Goal: Task Accomplishment & Management: Use online tool/utility

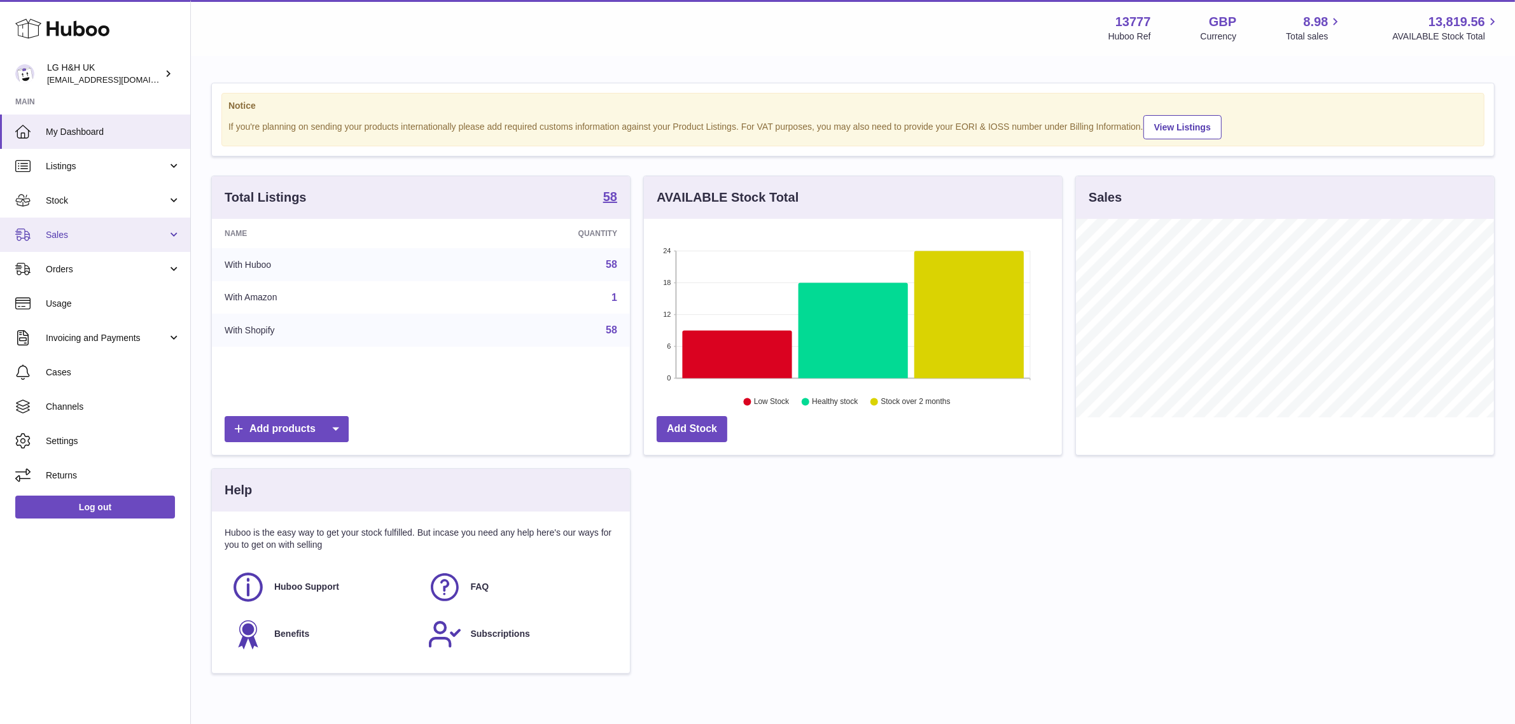
scroll to position [198, 418]
click at [49, 221] on link "Sales" at bounding box center [95, 235] width 190 height 34
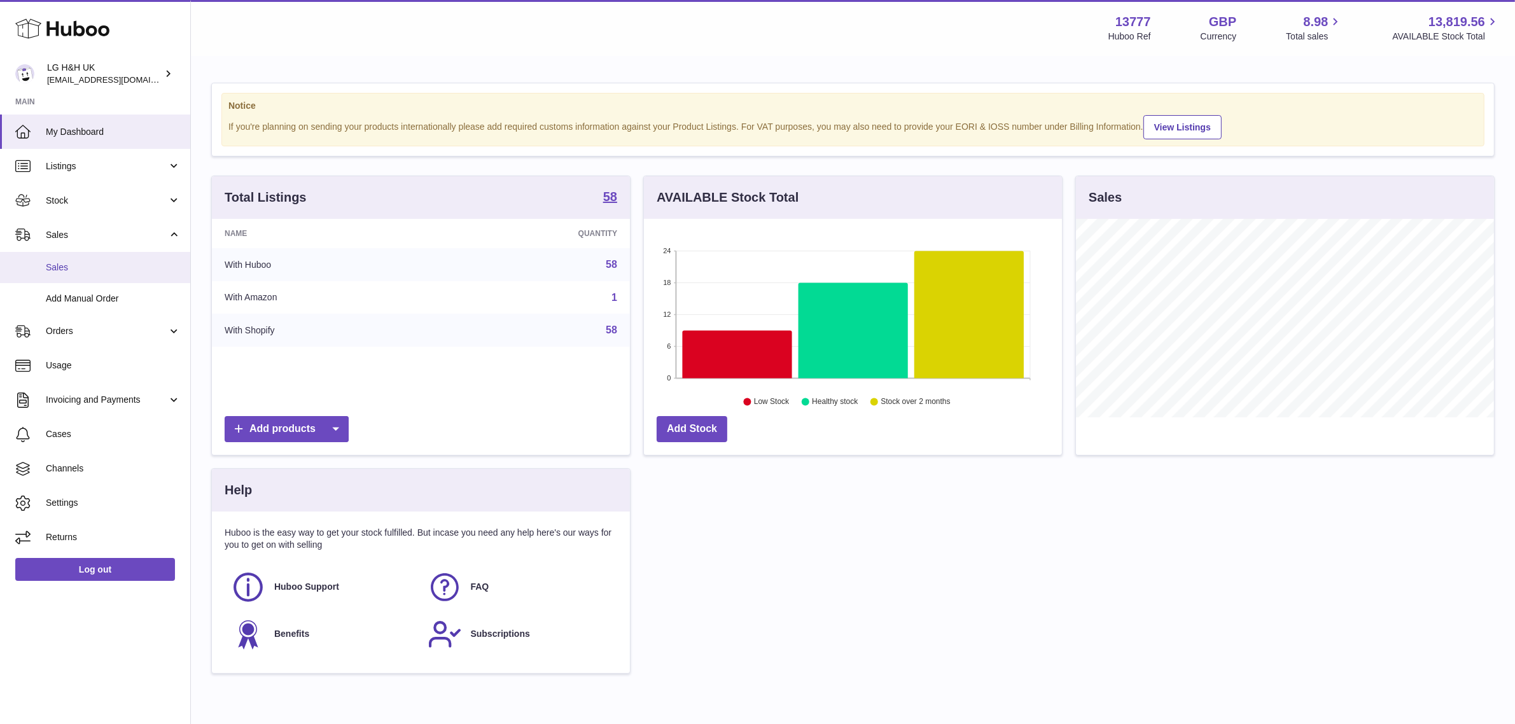
click at [64, 266] on span "Sales" at bounding box center [113, 268] width 135 height 12
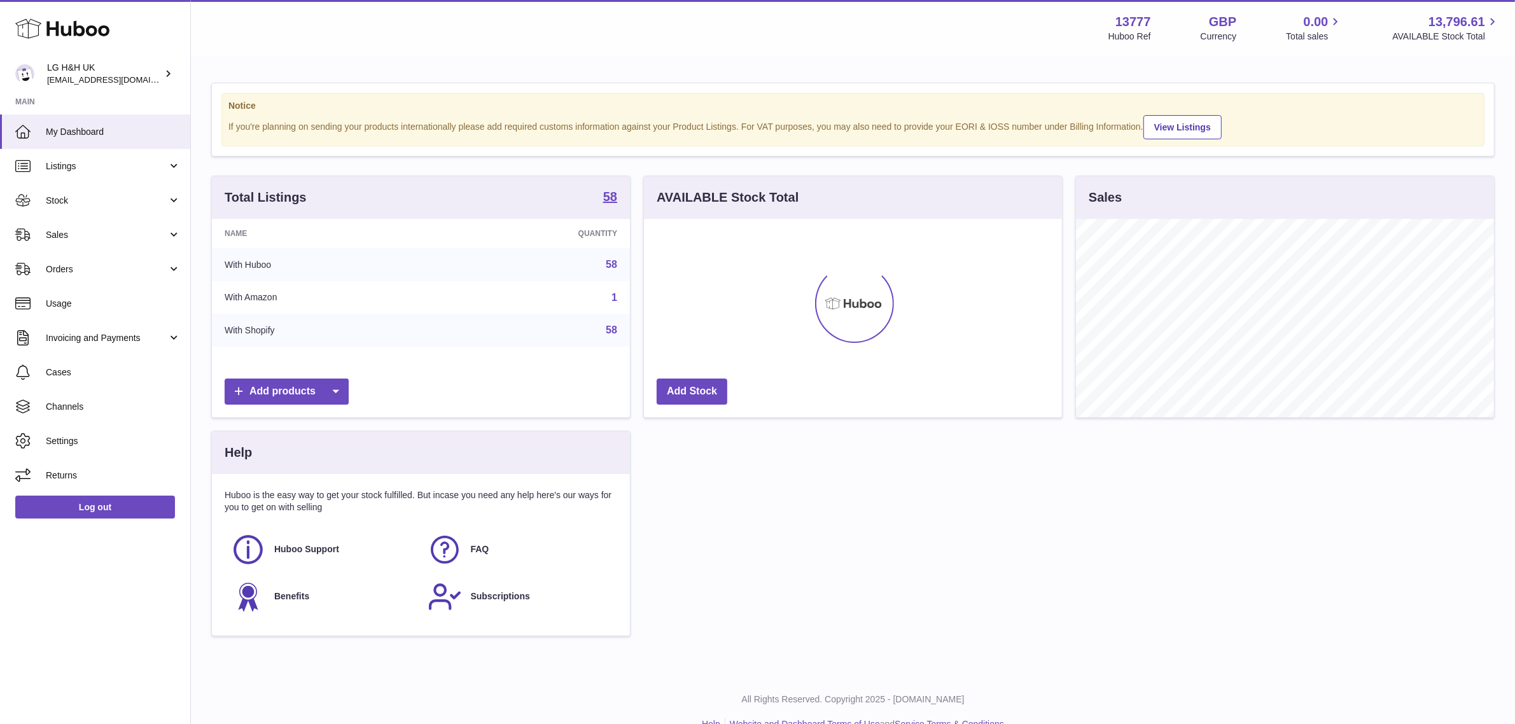
scroll to position [198, 418]
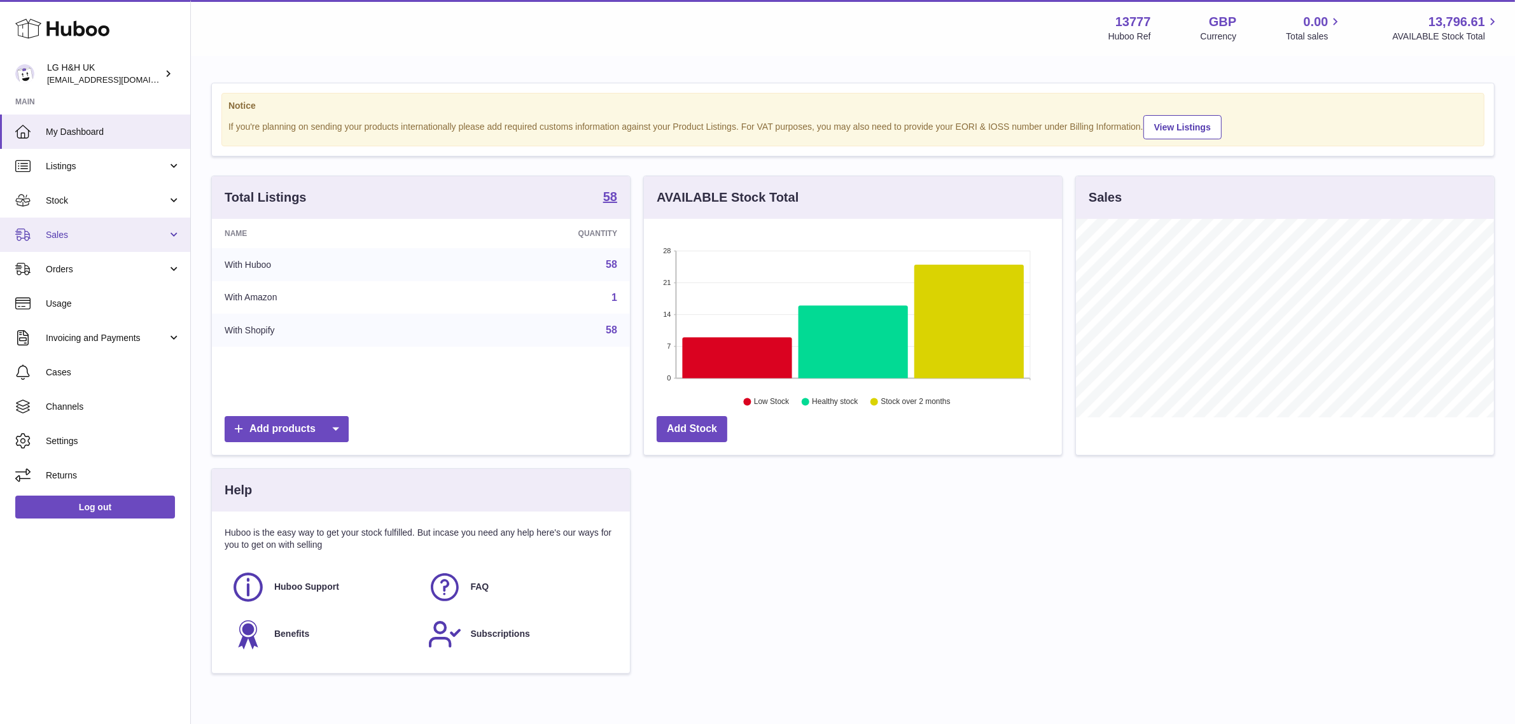
click at [83, 230] on span "Sales" at bounding box center [107, 235] width 122 height 12
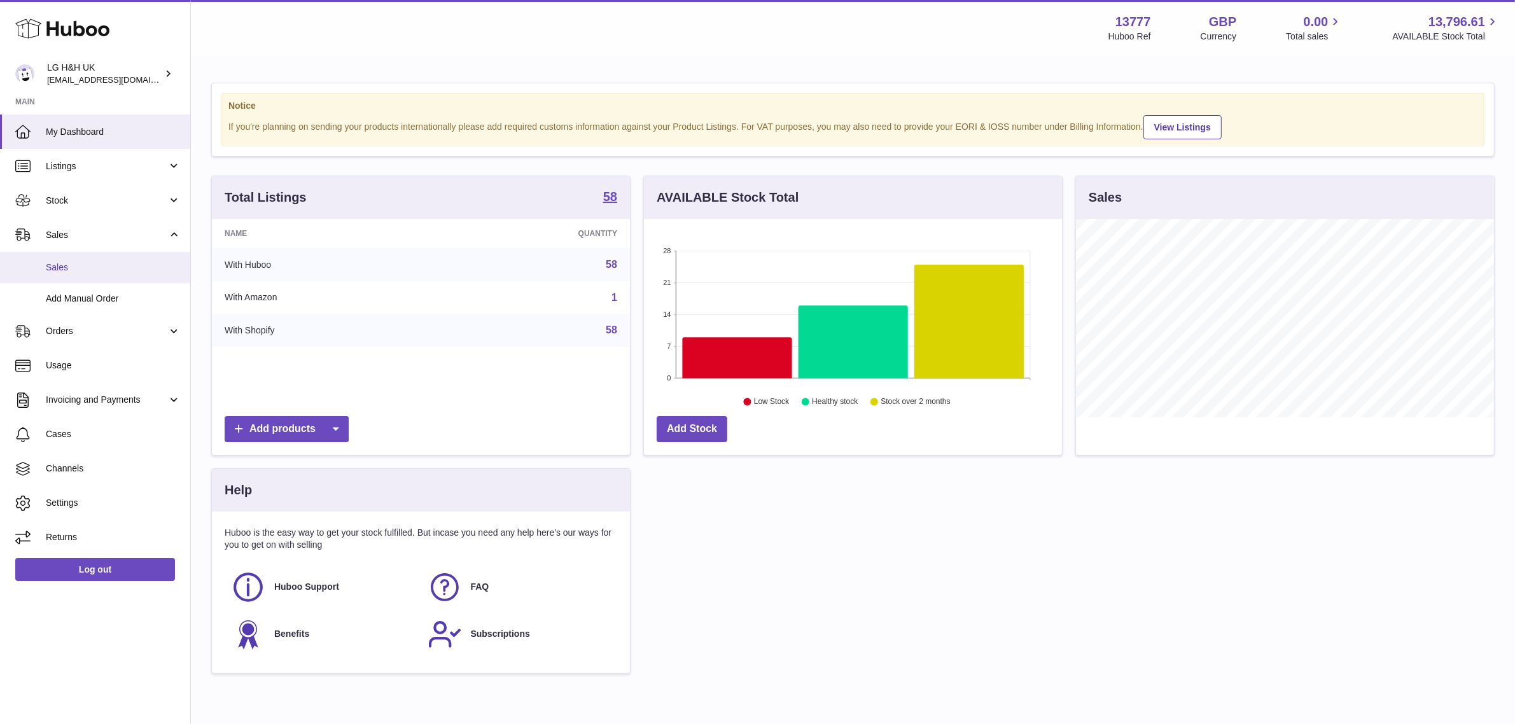
click at [61, 265] on span "Sales" at bounding box center [113, 268] width 135 height 12
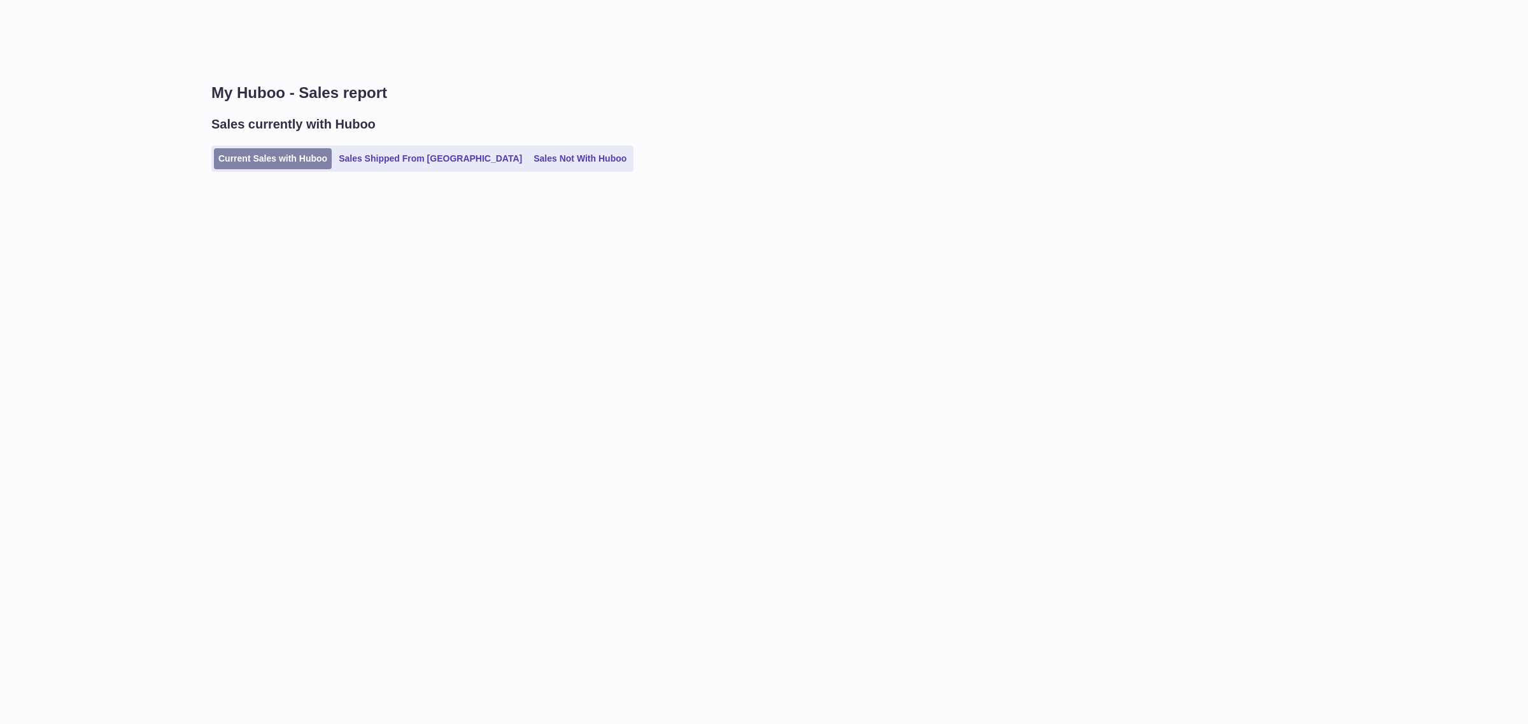
click at [265, 160] on link "Current Sales with Huboo" at bounding box center [273, 158] width 118 height 21
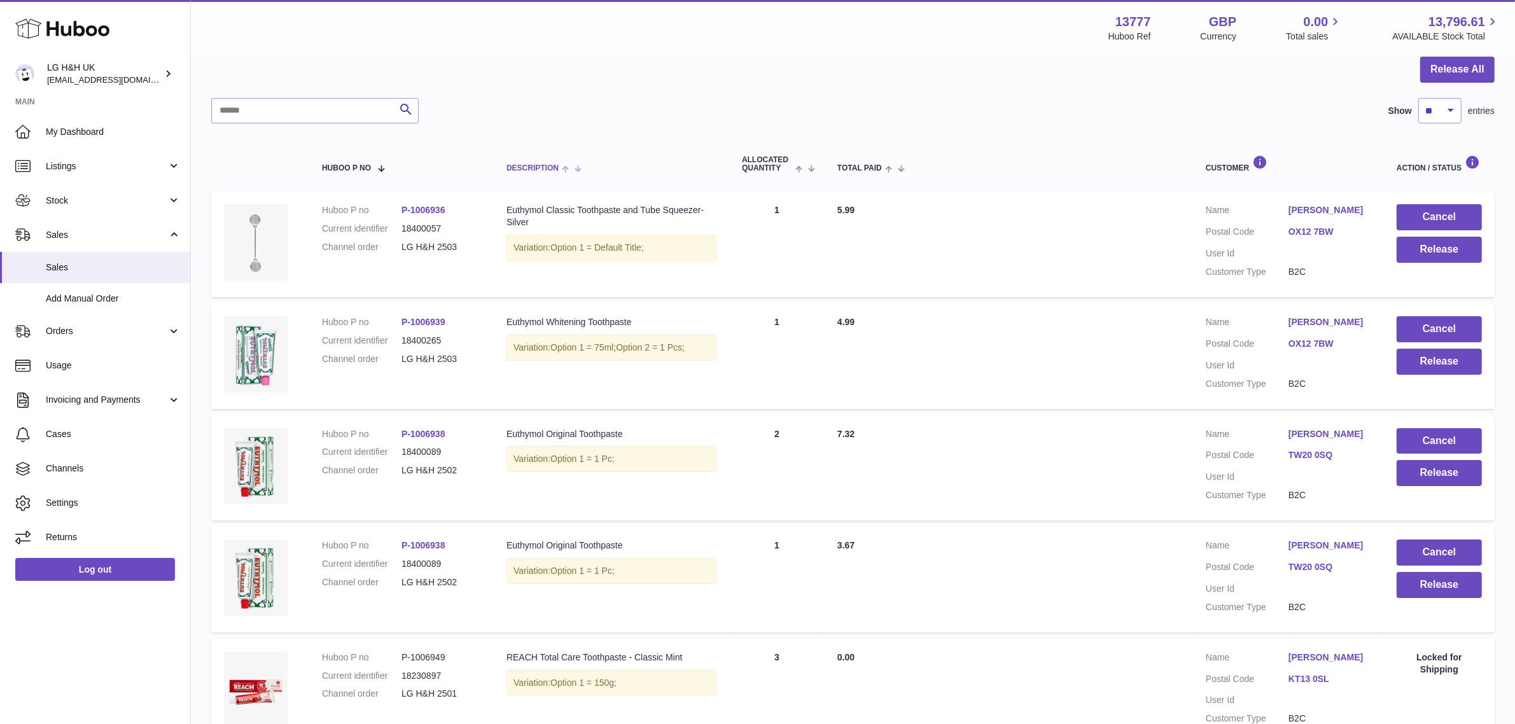
scroll to position [118, 0]
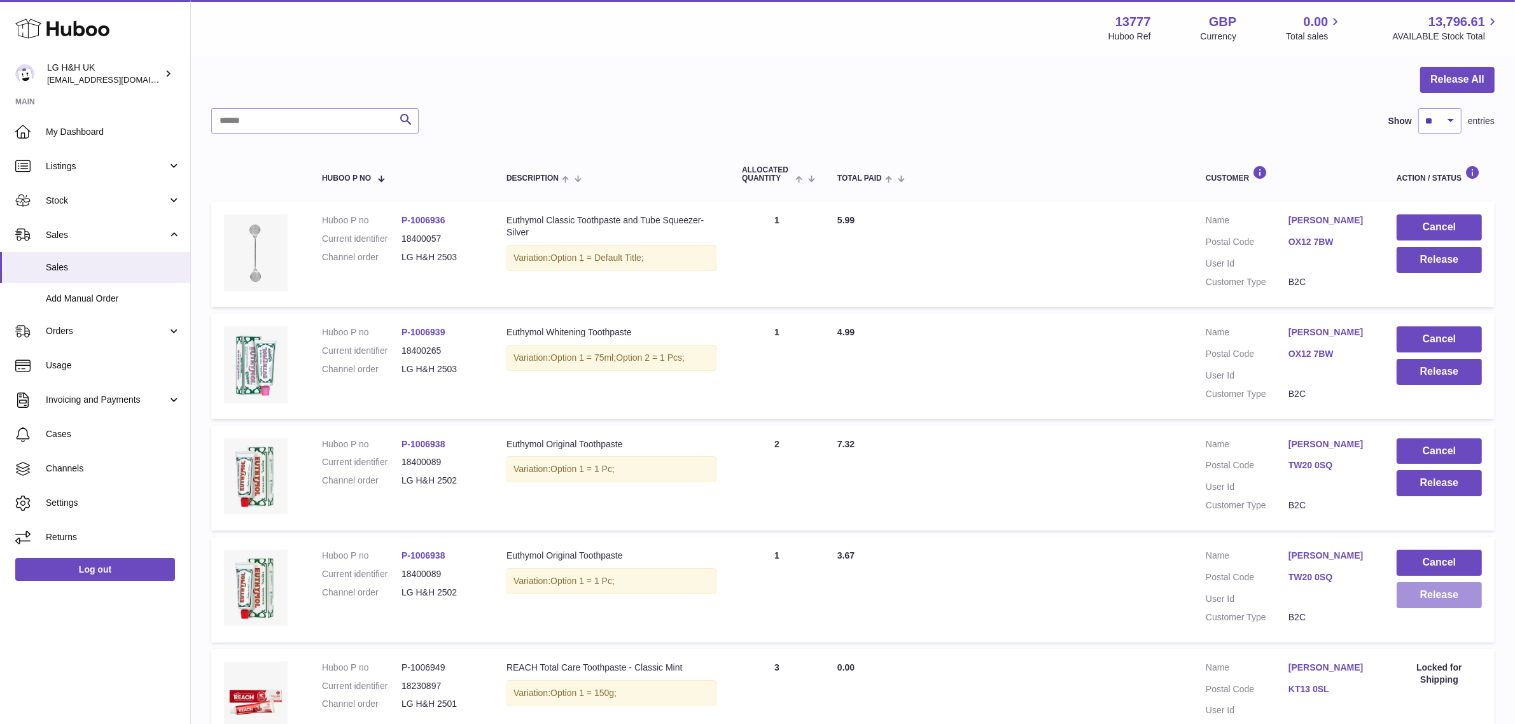
click at [1427, 596] on button "Release" at bounding box center [1439, 595] width 85 height 26
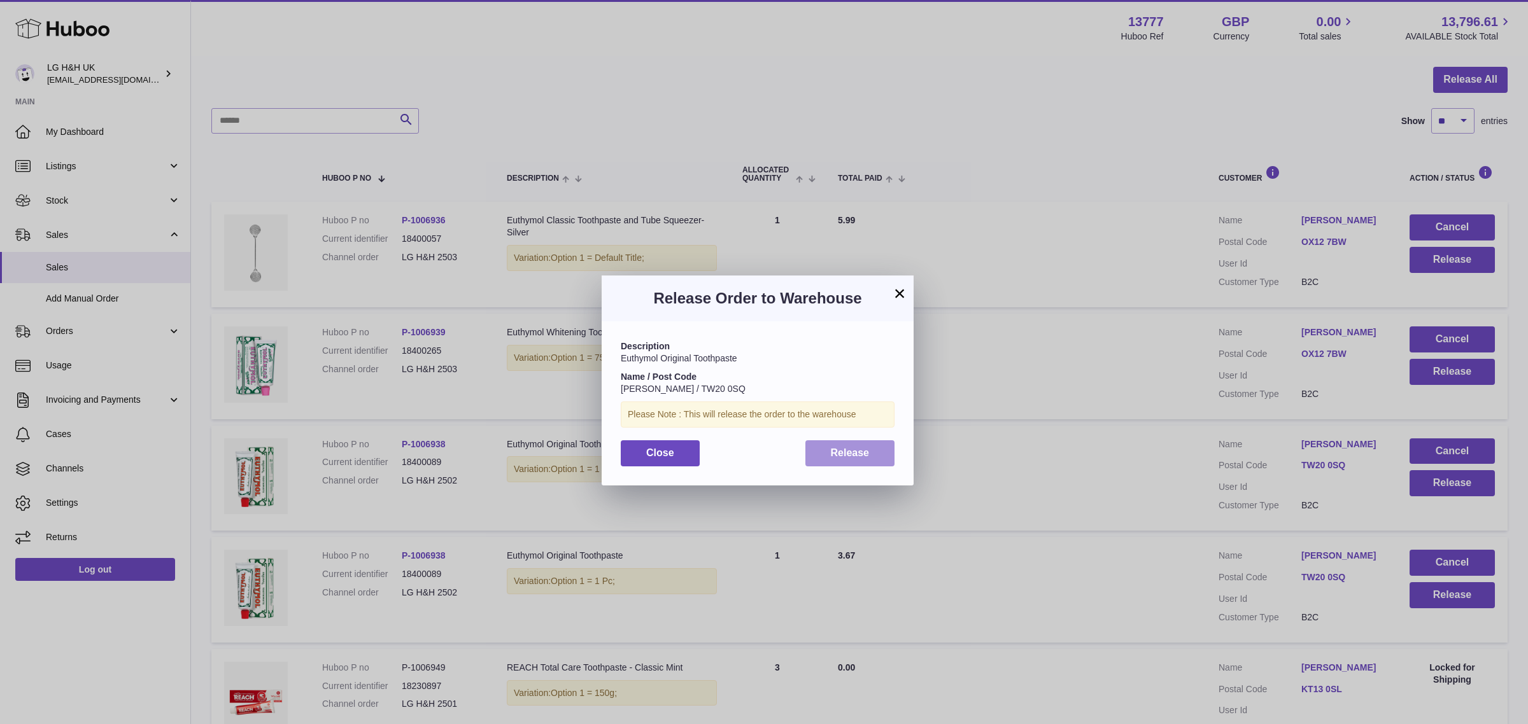
click at [854, 440] on button "Release" at bounding box center [850, 453] width 90 height 26
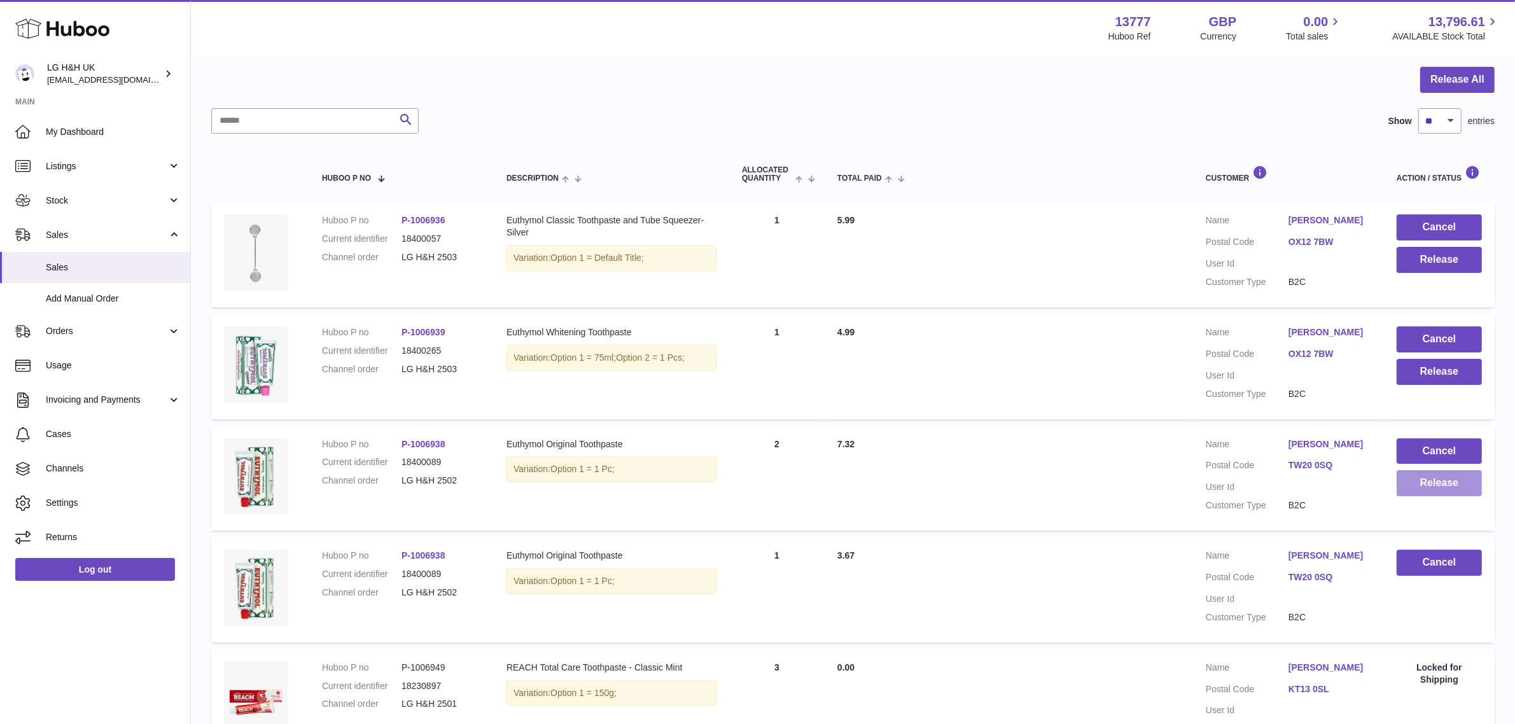
click at [1438, 484] on button "Release" at bounding box center [1439, 483] width 85 height 26
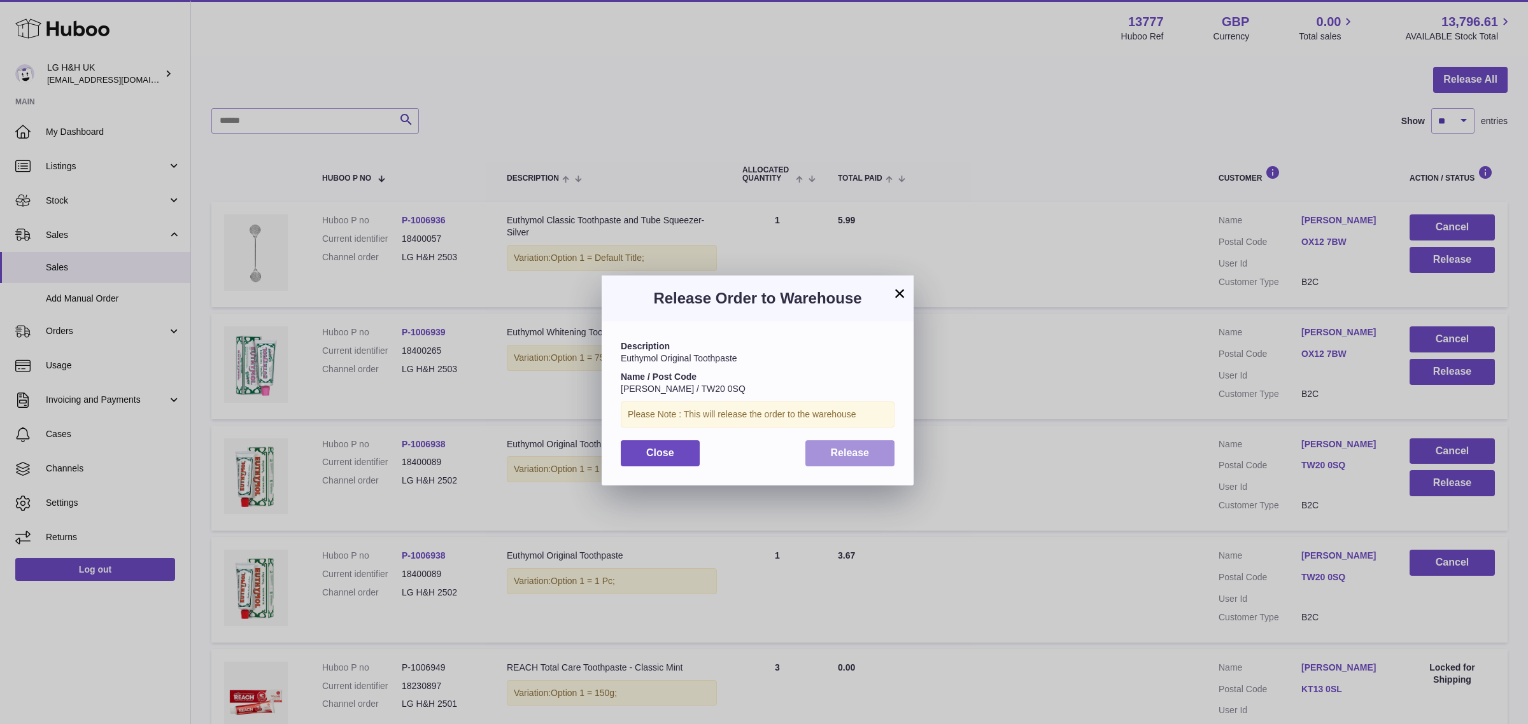
click at [867, 447] on span "Release" at bounding box center [850, 452] width 39 height 11
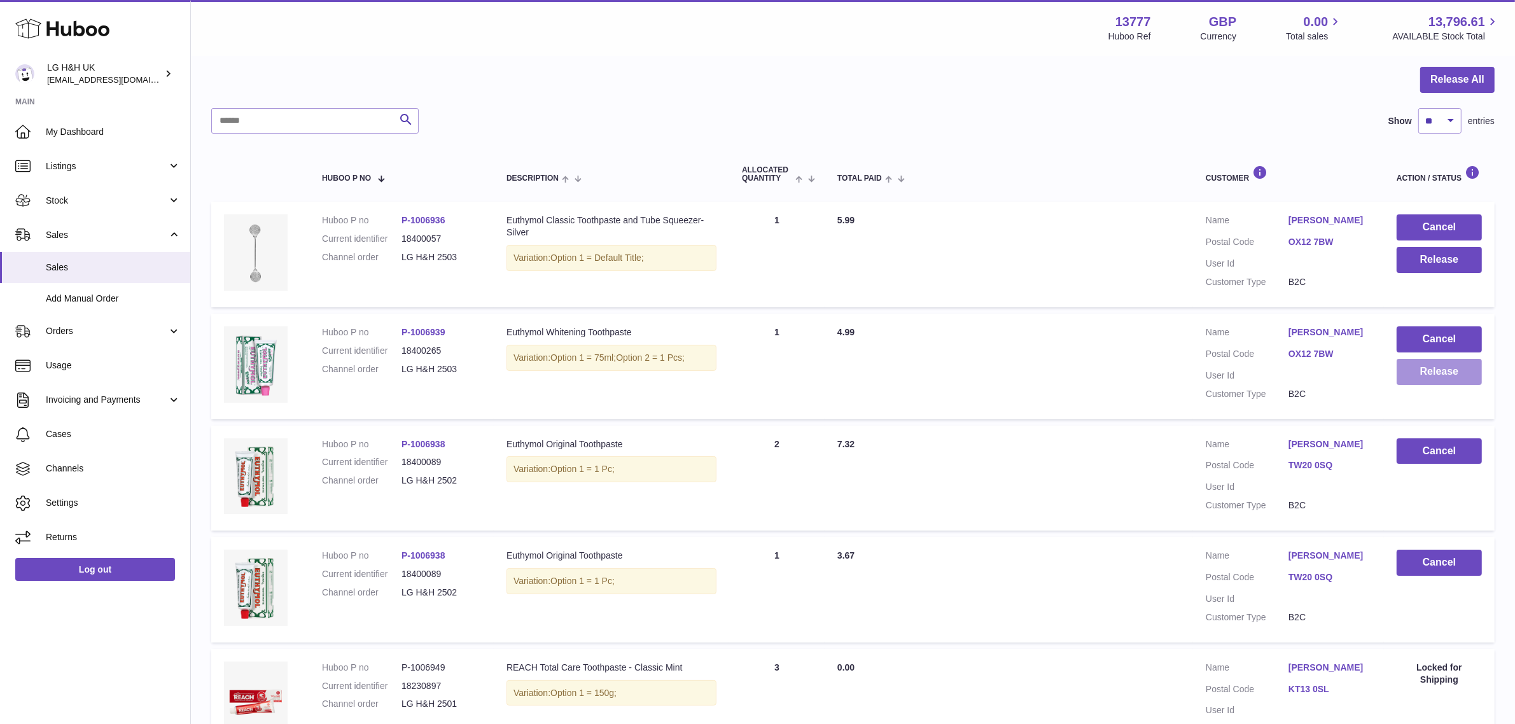
click at [1414, 372] on button "Release" at bounding box center [1439, 372] width 85 height 26
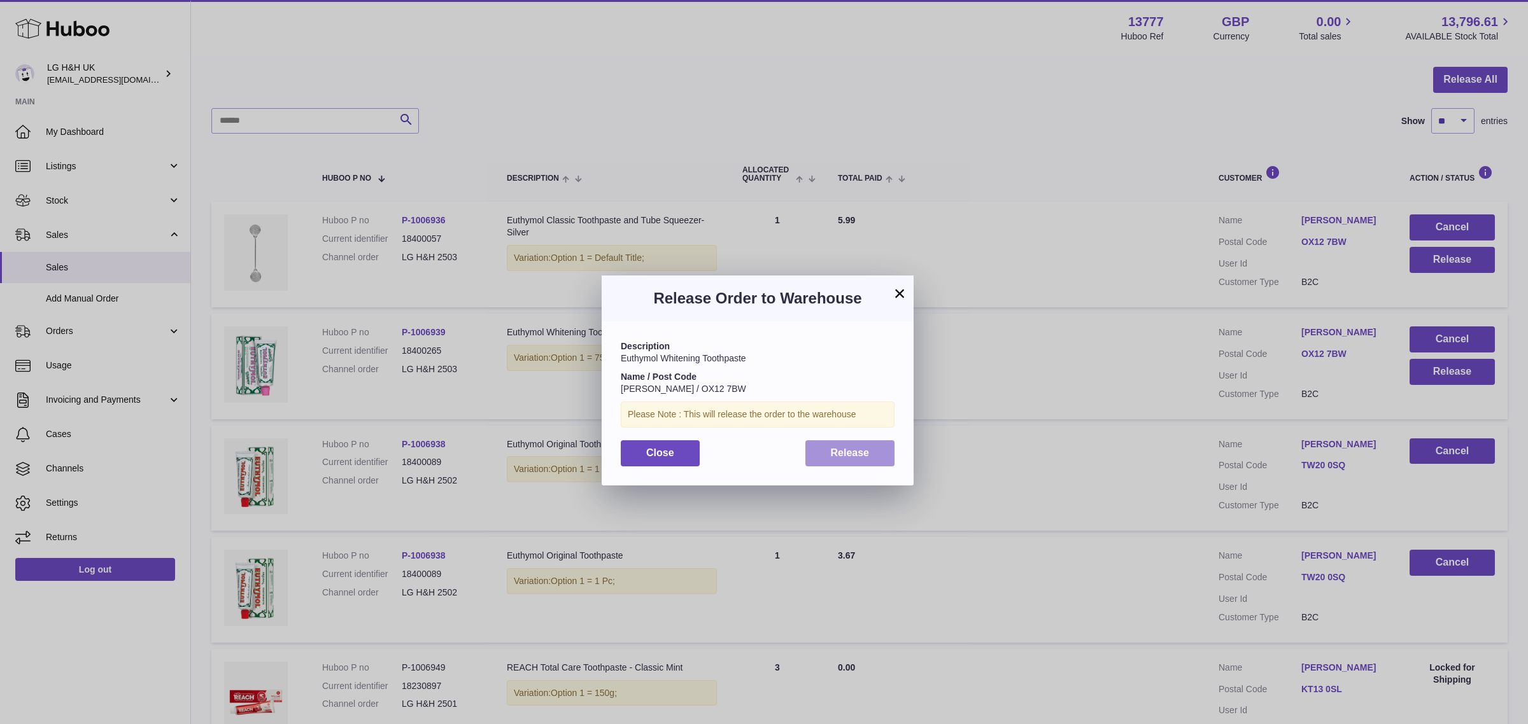
click at [855, 450] on span "Release" at bounding box center [850, 452] width 39 height 11
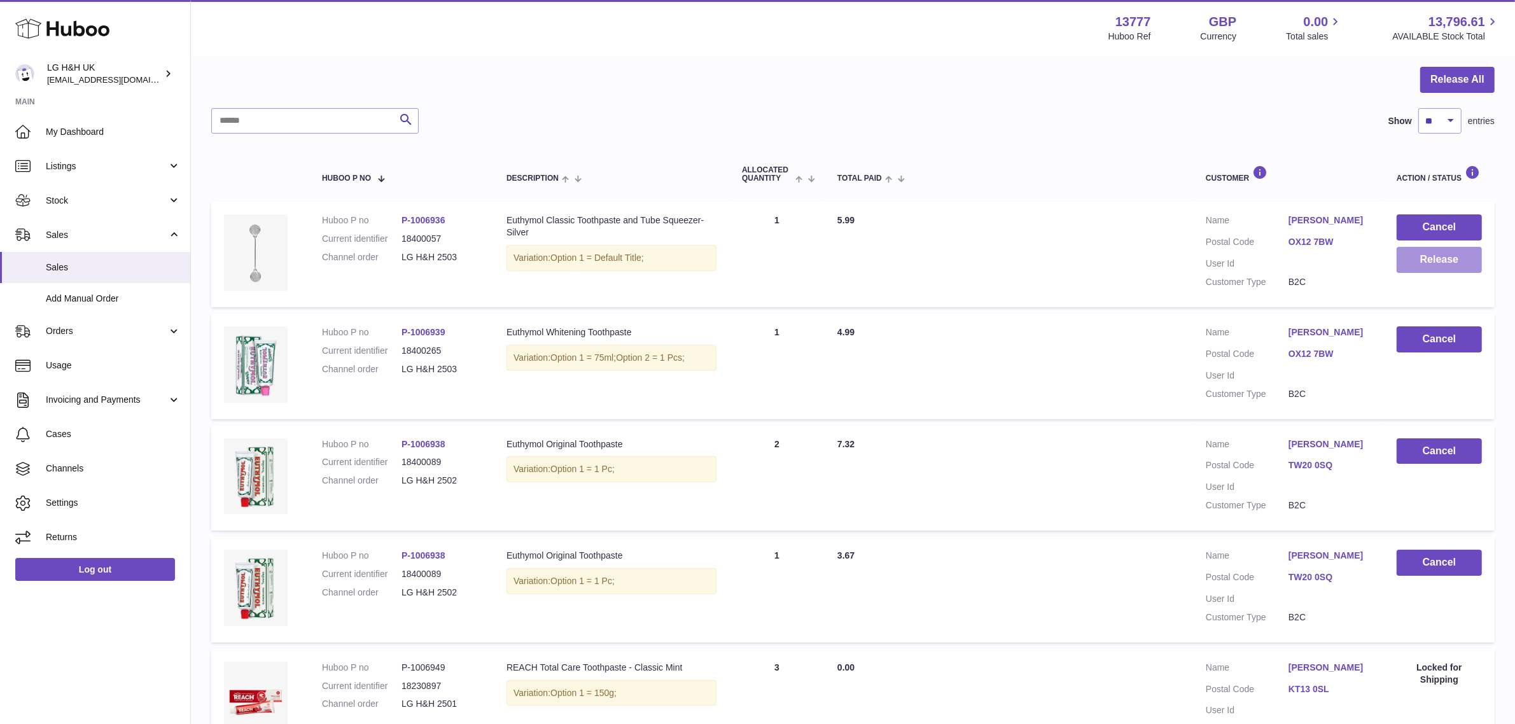
drag, startPoint x: 1431, startPoint y: 274, endPoint x: 1427, endPoint y: 262, distance: 12.7
click at [1427, 262] on td "Cancel Release" at bounding box center [1439, 255] width 111 height 106
click at [1427, 262] on button "Release" at bounding box center [1439, 260] width 85 height 26
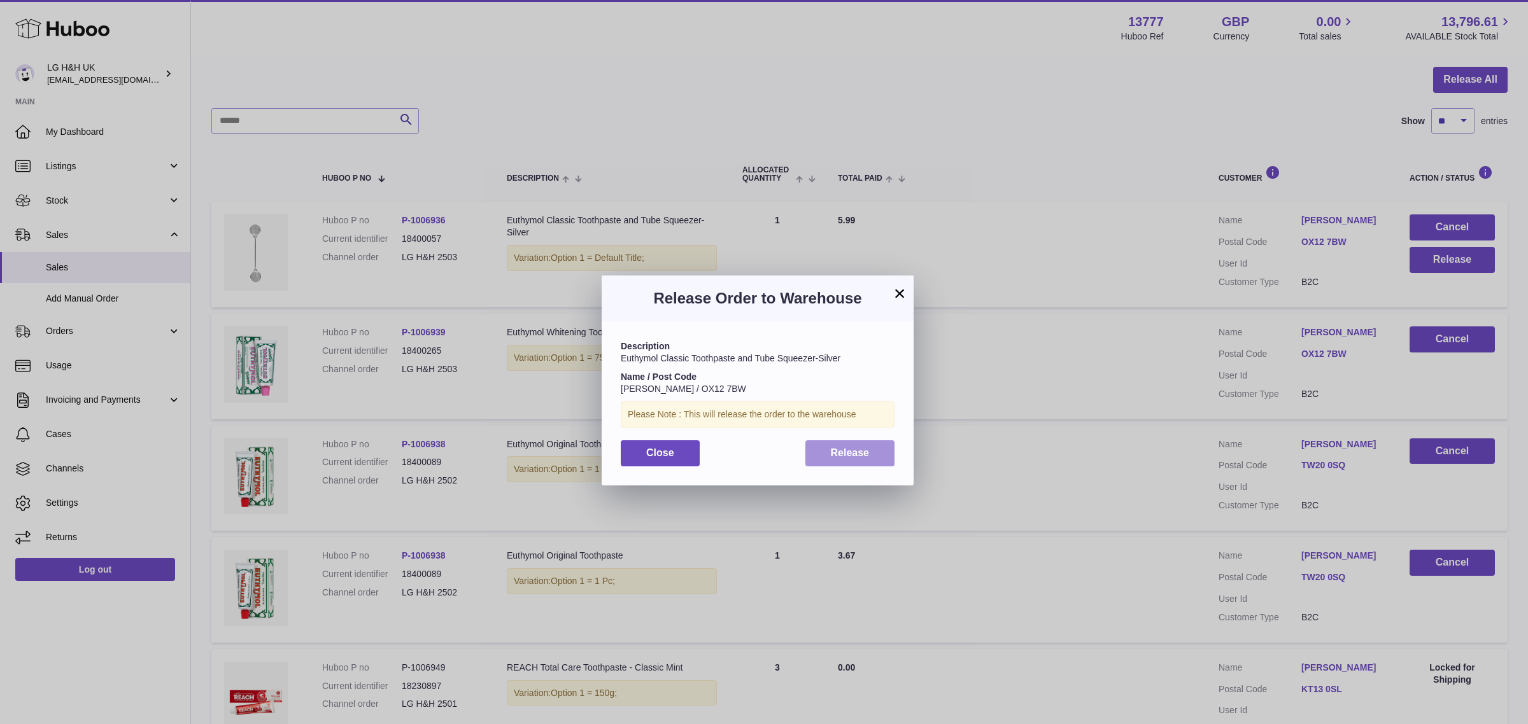
click at [854, 447] on span "Release" at bounding box center [850, 452] width 39 height 11
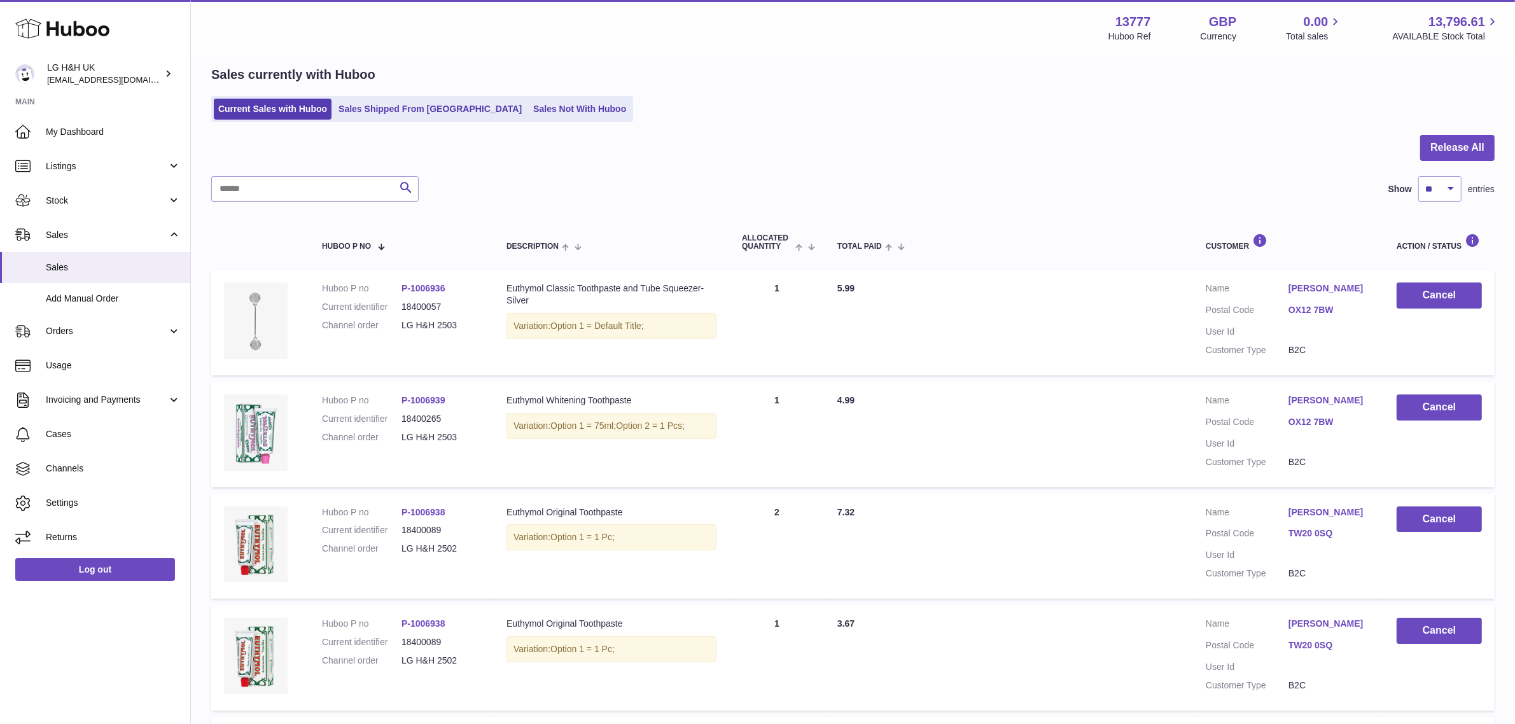
scroll to position [0, 0]
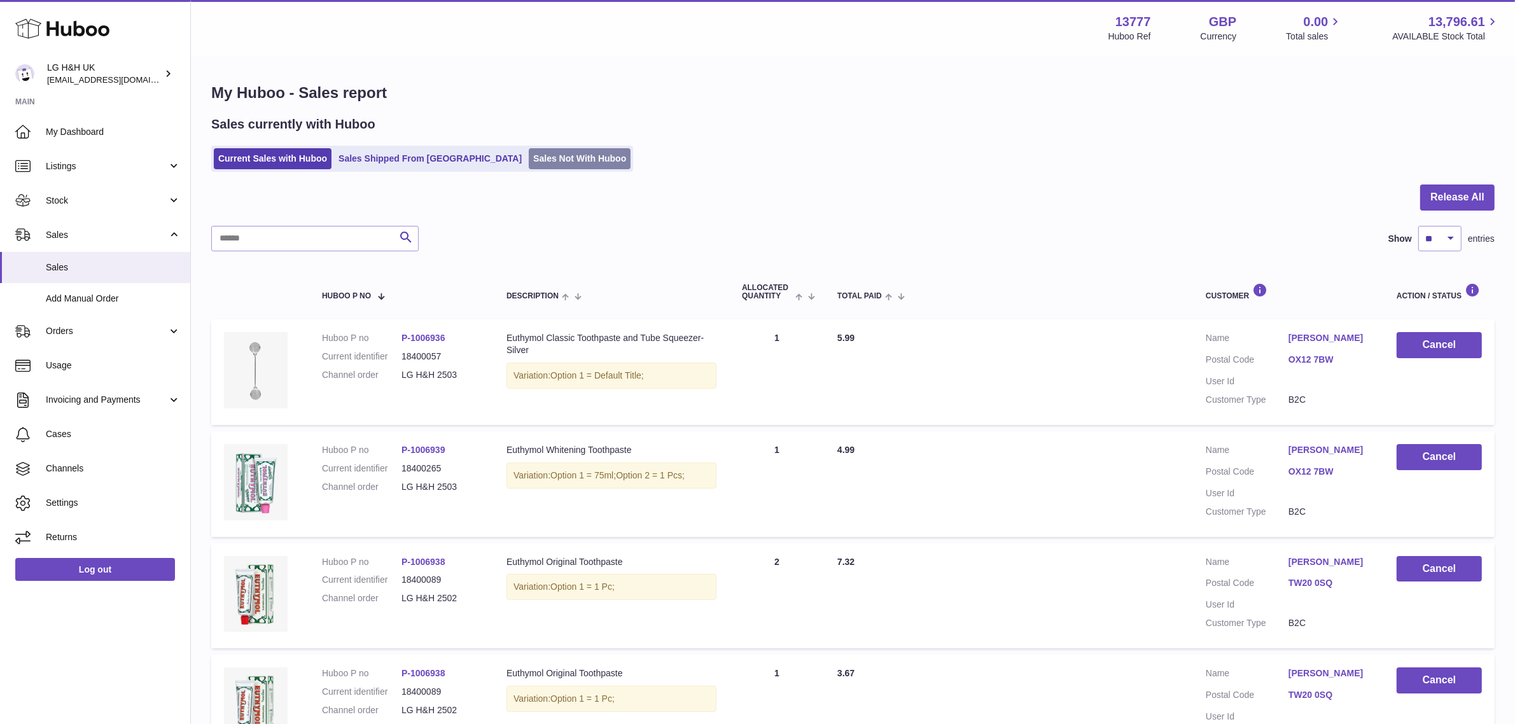
click at [529, 157] on link "Sales Not With Huboo" at bounding box center [580, 158] width 102 height 21
